Goal: Register for event/course

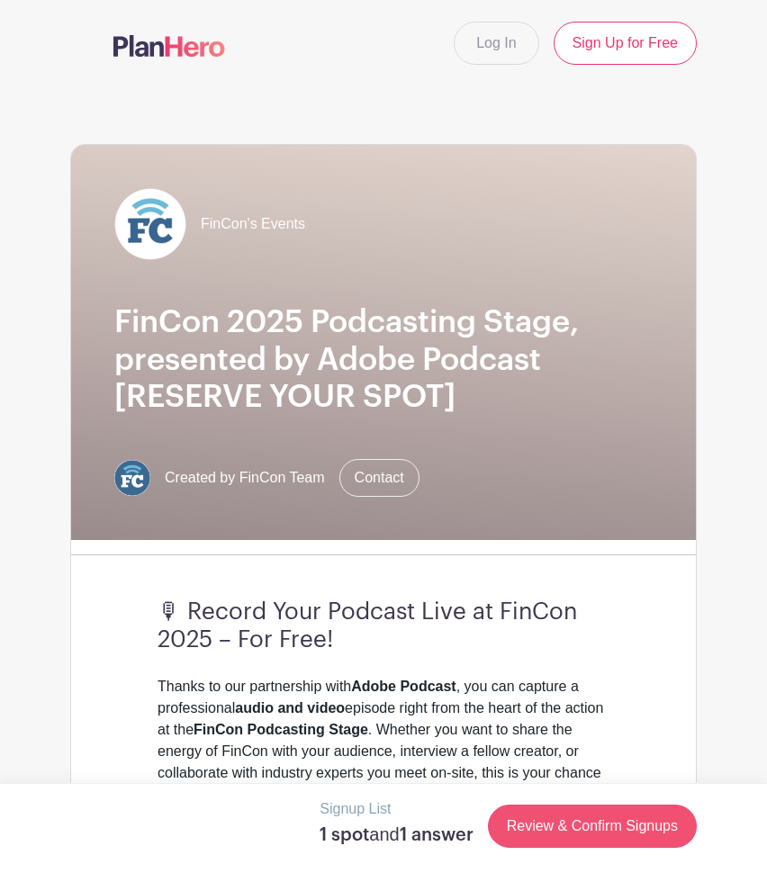
click at [564, 832] on link "Review & Confirm Signups" at bounding box center [592, 826] width 209 height 43
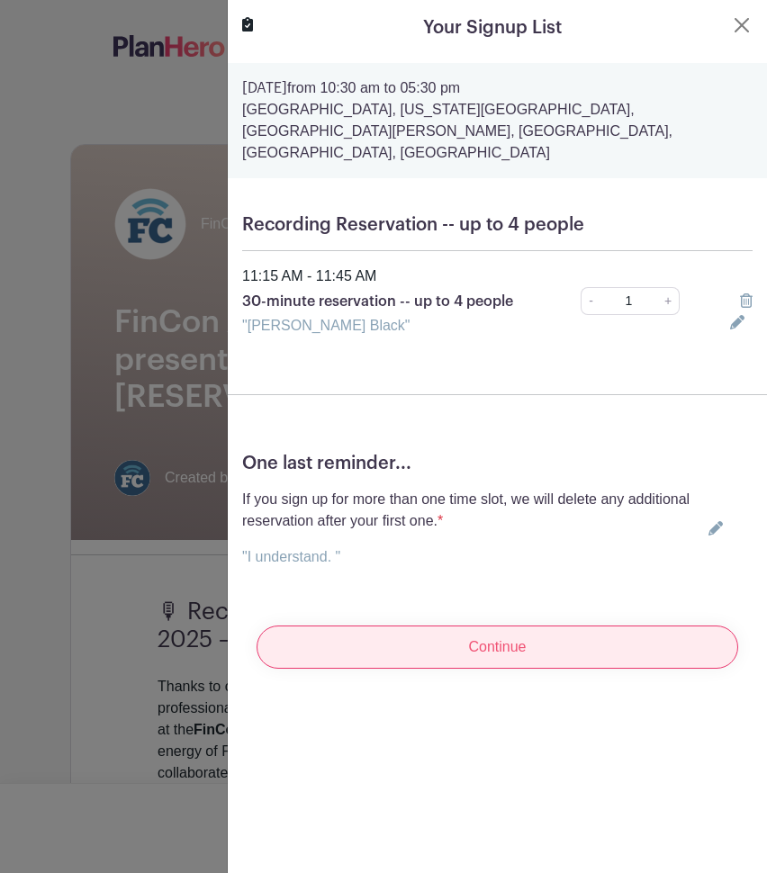
click at [509, 626] on input "Continue" at bounding box center [498, 647] width 482 height 43
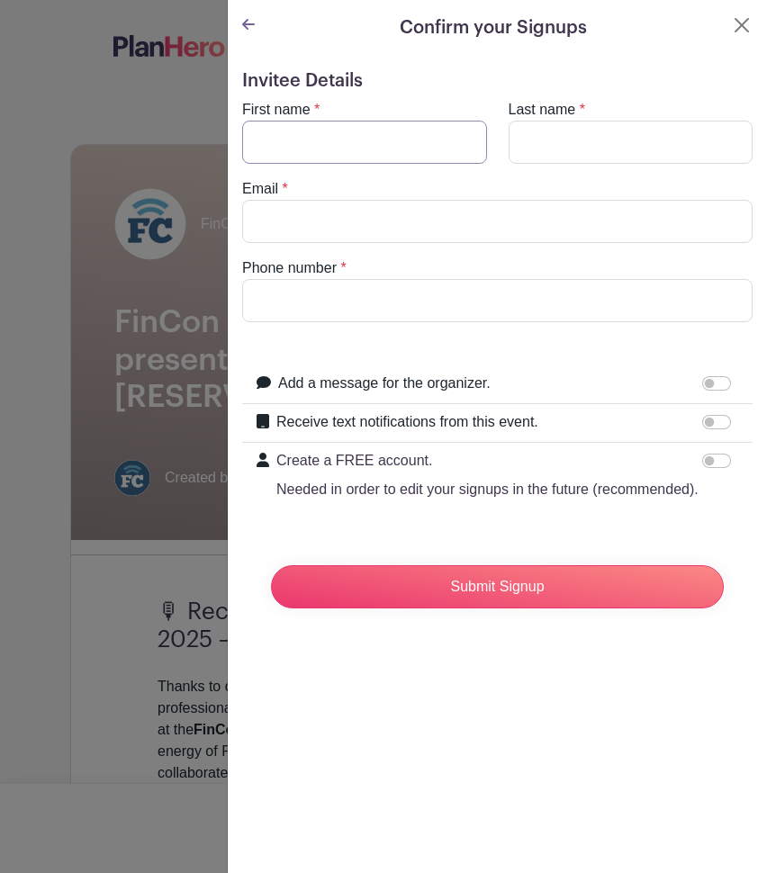
type input "[PERSON_NAME]"
type input "Black"
type input "[PERSON_NAME][EMAIL_ADDRESS][DOMAIN_NAME]"
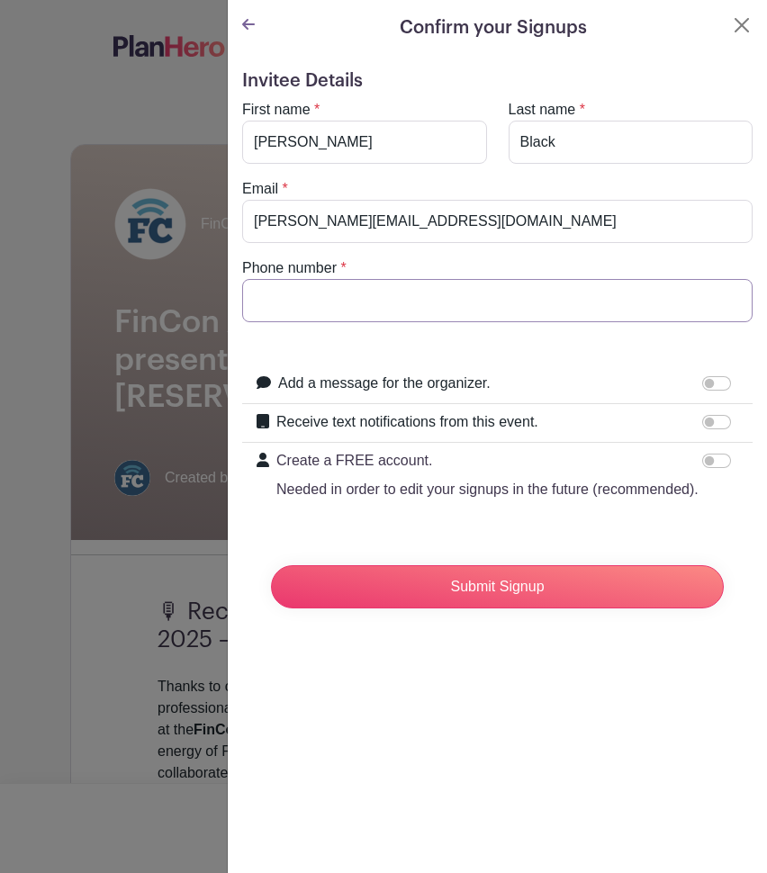
type input "9807229269"
click at [716, 418] on input "Receive text notifications from this event." at bounding box center [716, 422] width 29 height 14
checkbox input "true"
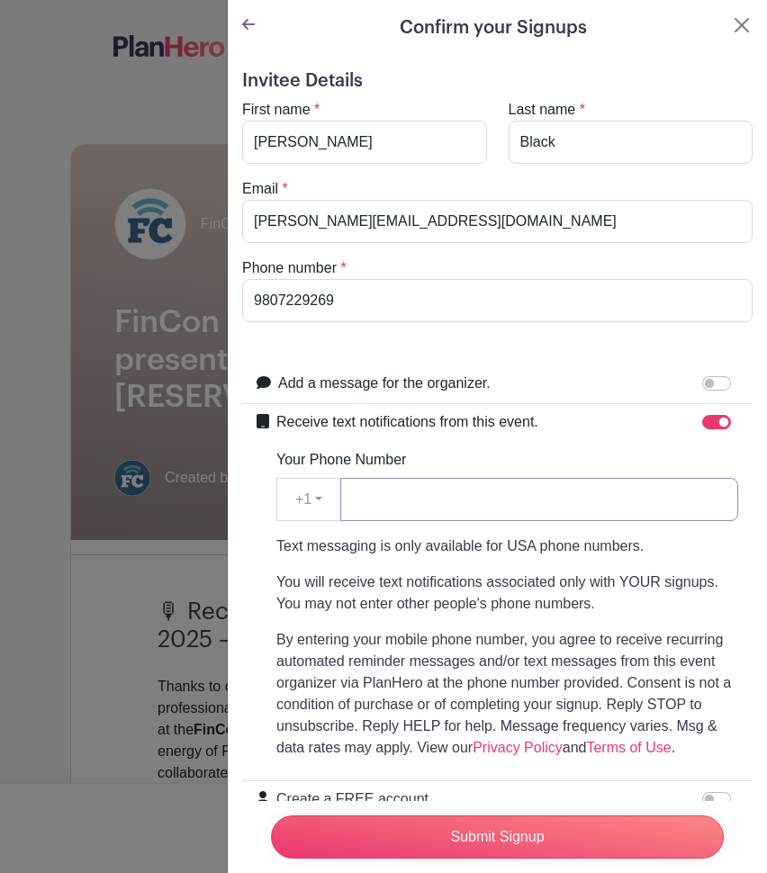
type input "9807229269"
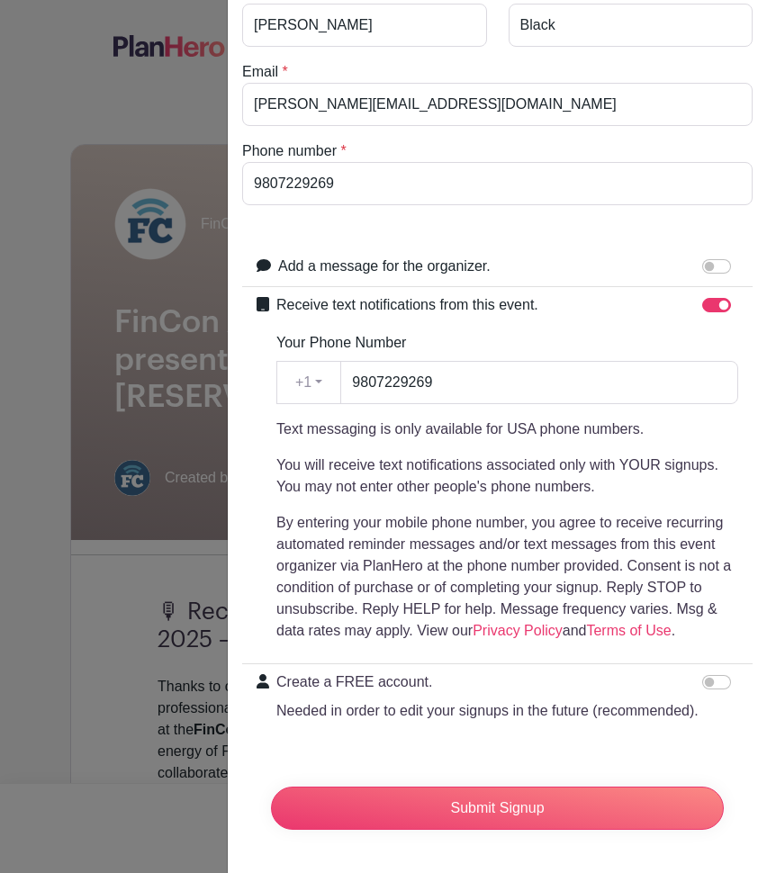
scroll to position [117, 0]
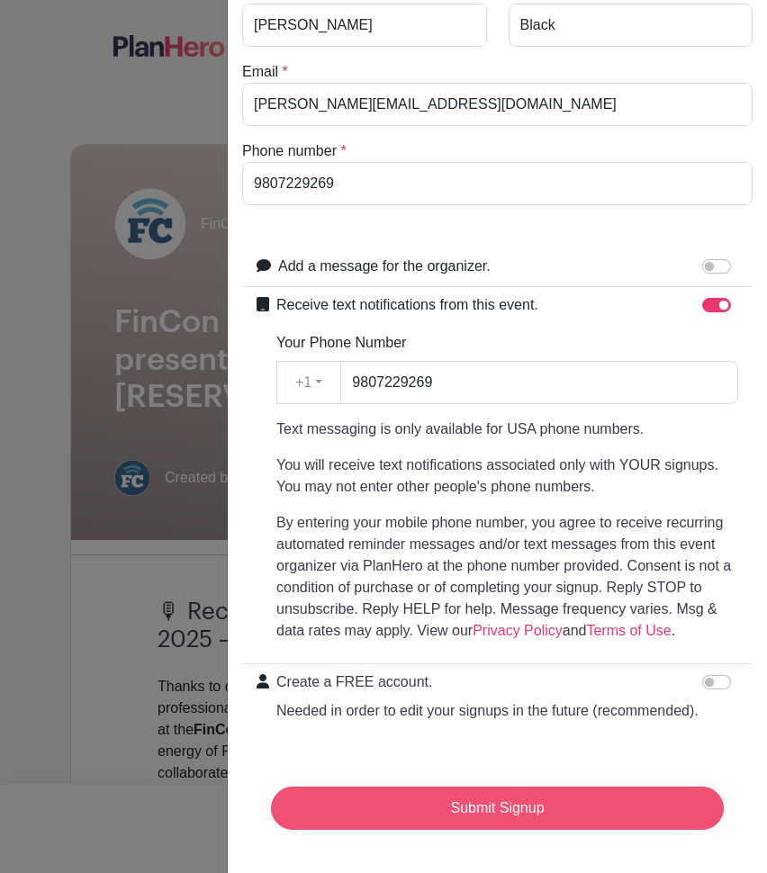
click at [563, 813] on input "Submit Signup" at bounding box center [497, 808] width 453 height 43
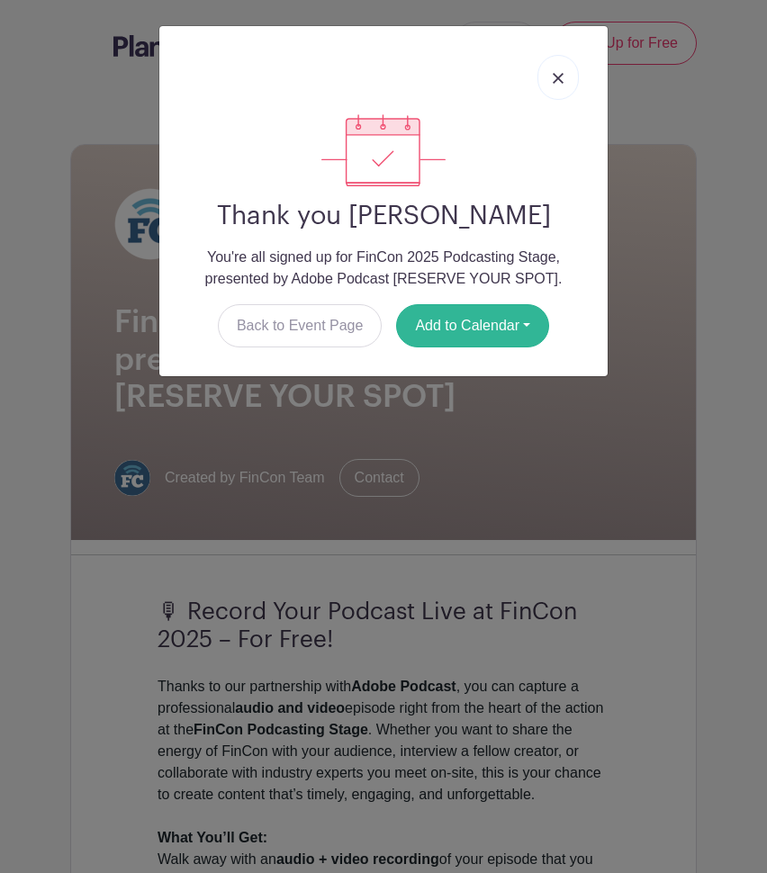
click at [422, 320] on button "Add to Calendar" at bounding box center [472, 325] width 153 height 43
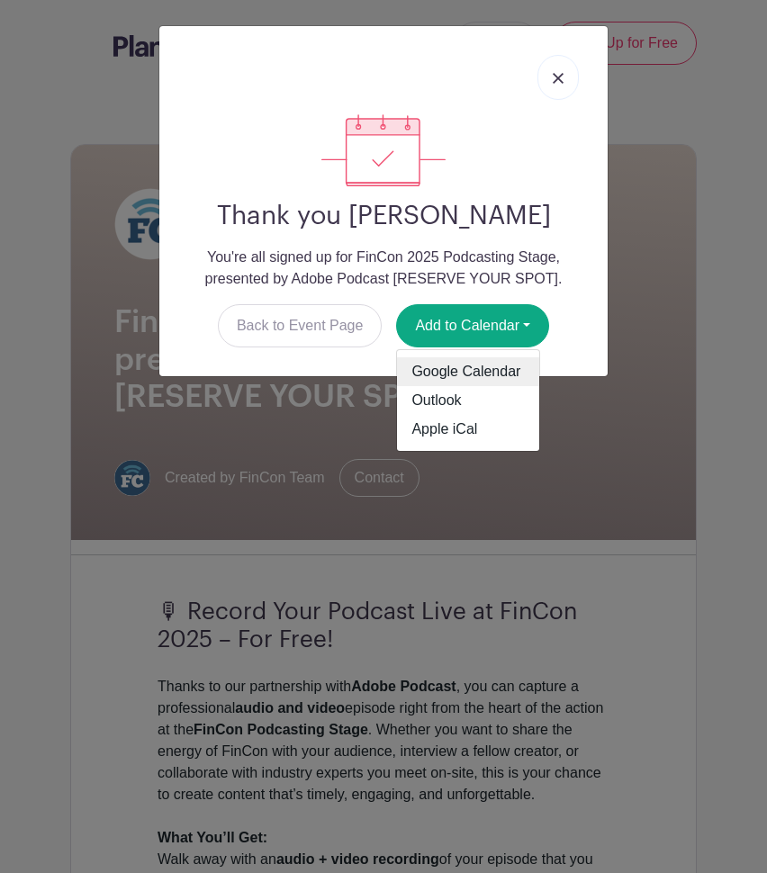
click at [443, 375] on link "Google Calendar" at bounding box center [468, 371] width 142 height 29
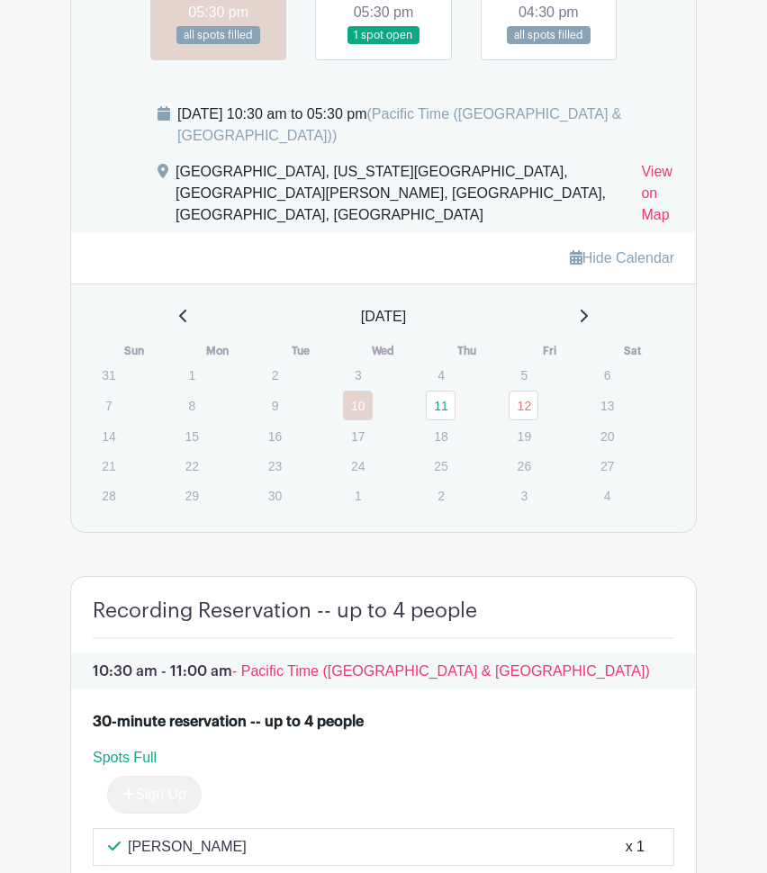
scroll to position [1304, 0]
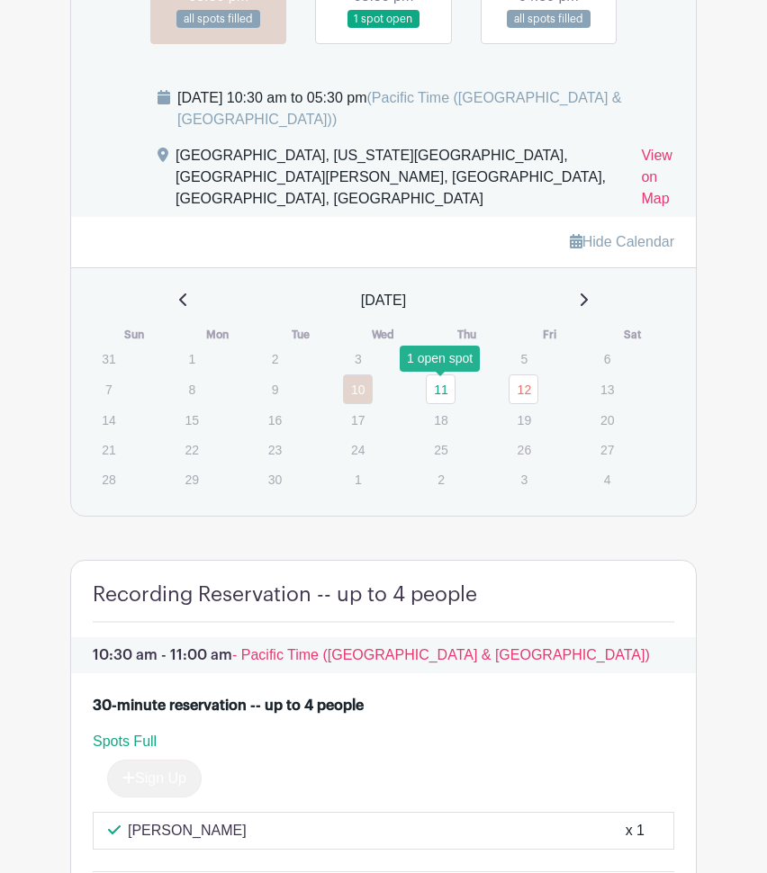
click at [445, 402] on link "11" at bounding box center [441, 390] width 30 height 30
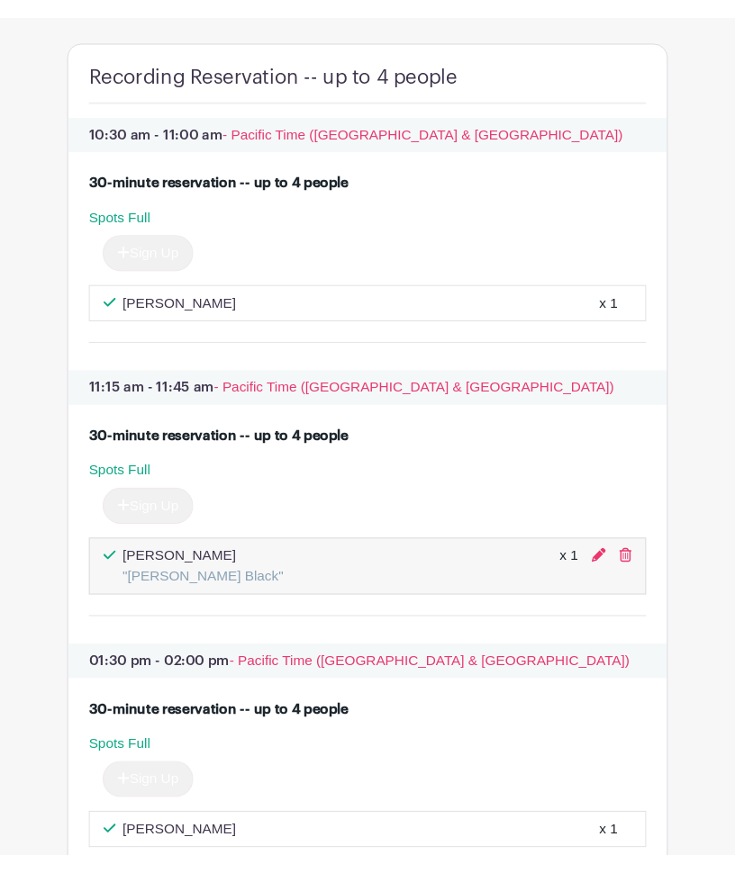
scroll to position [1848, 0]
